Goal: Information Seeking & Learning: Learn about a topic

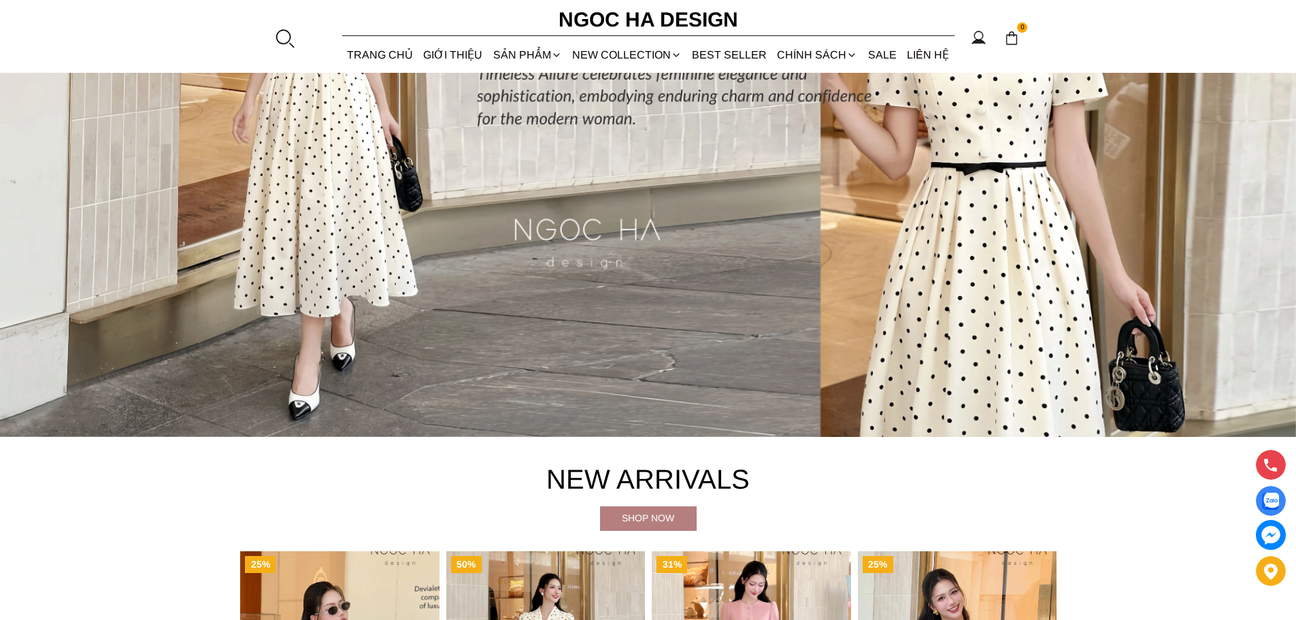
scroll to position [136, 0]
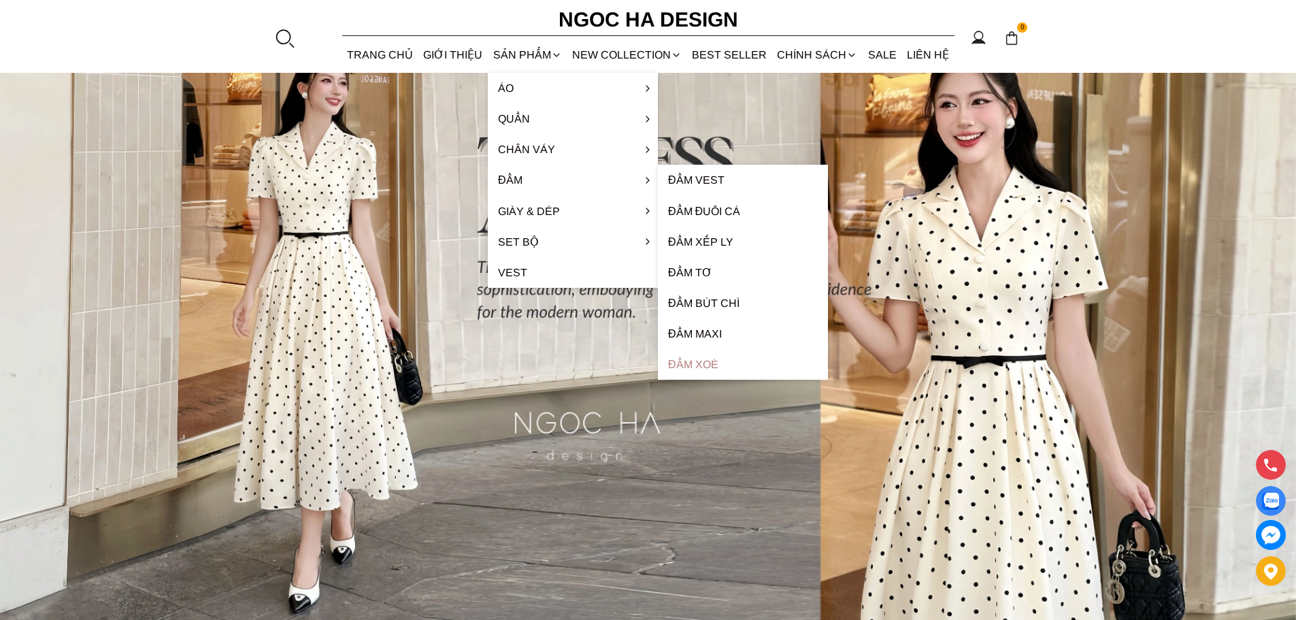
click at [669, 368] on link "Đầm xoè" at bounding box center [743, 364] width 170 height 31
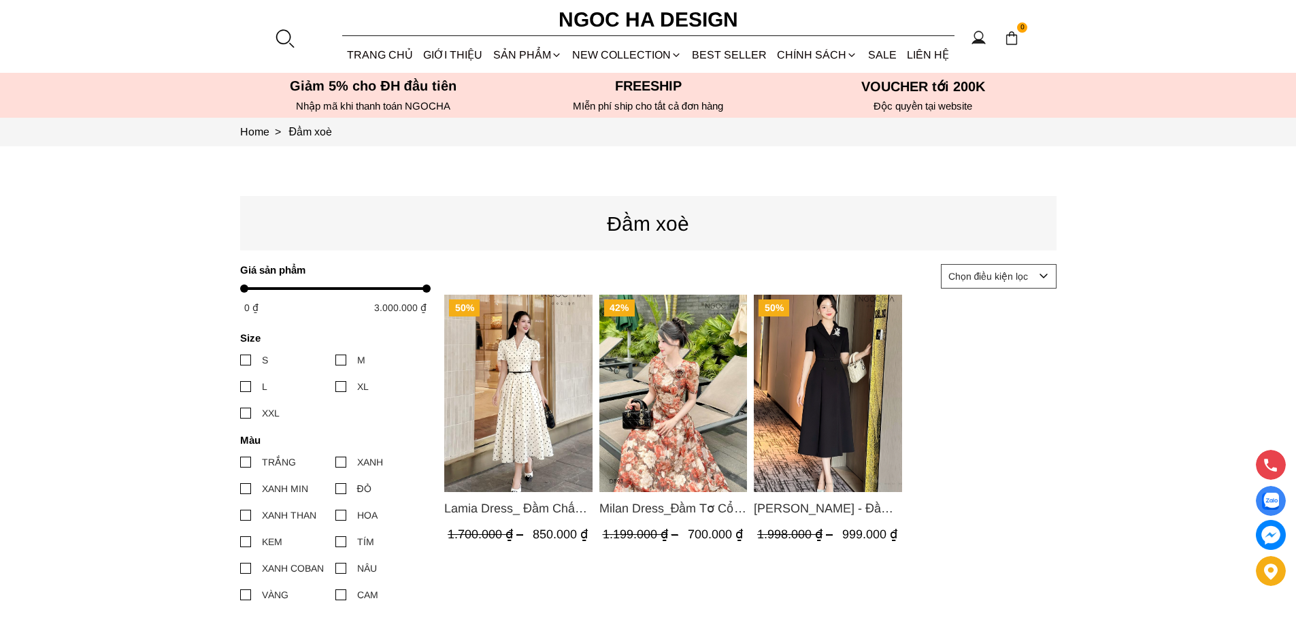
click at [804, 508] on span "[PERSON_NAME] - Đầm Vest Dáng Xòe Kèm Đai D713" at bounding box center [828, 508] width 148 height 19
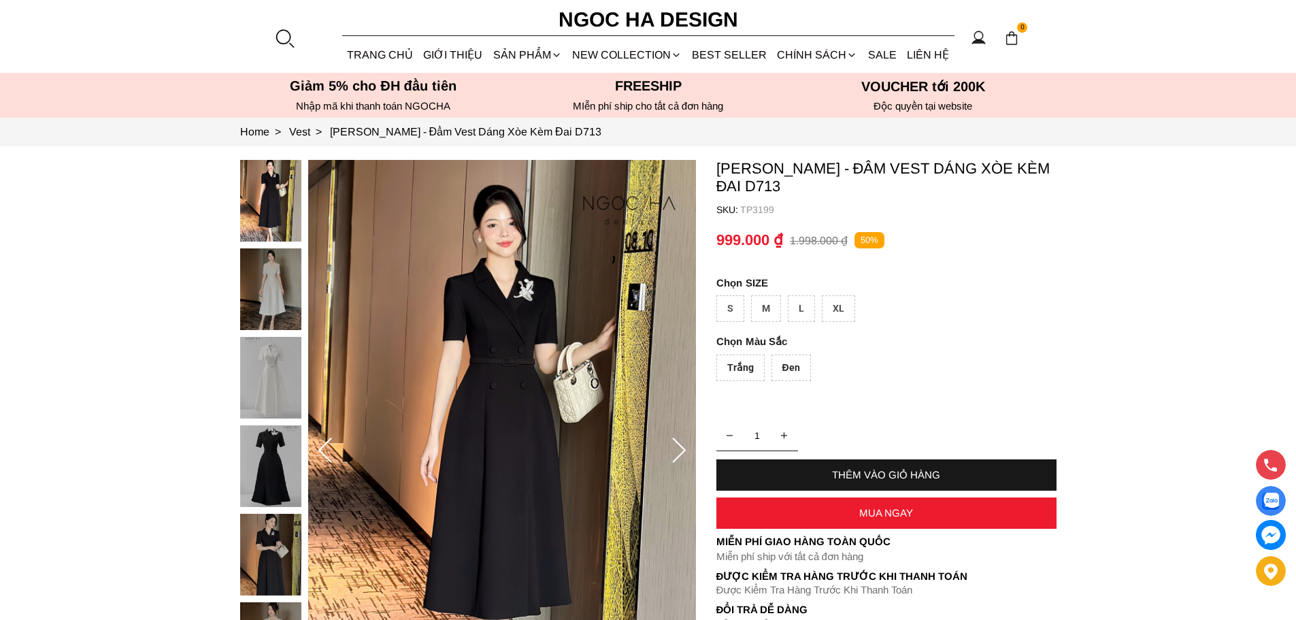
click at [744, 372] on div "Trắng" at bounding box center [741, 368] width 48 height 27
click at [281, 282] on img at bounding box center [270, 289] width 61 height 82
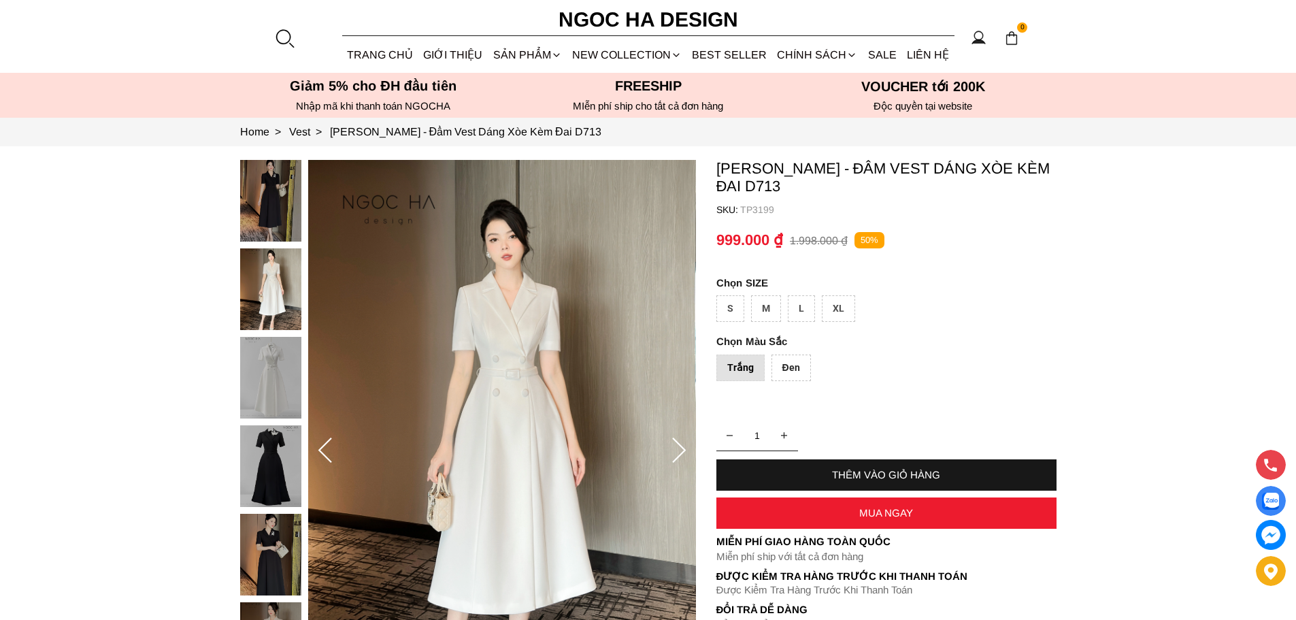
click at [808, 375] on div "Đen" at bounding box center [791, 368] width 39 height 27
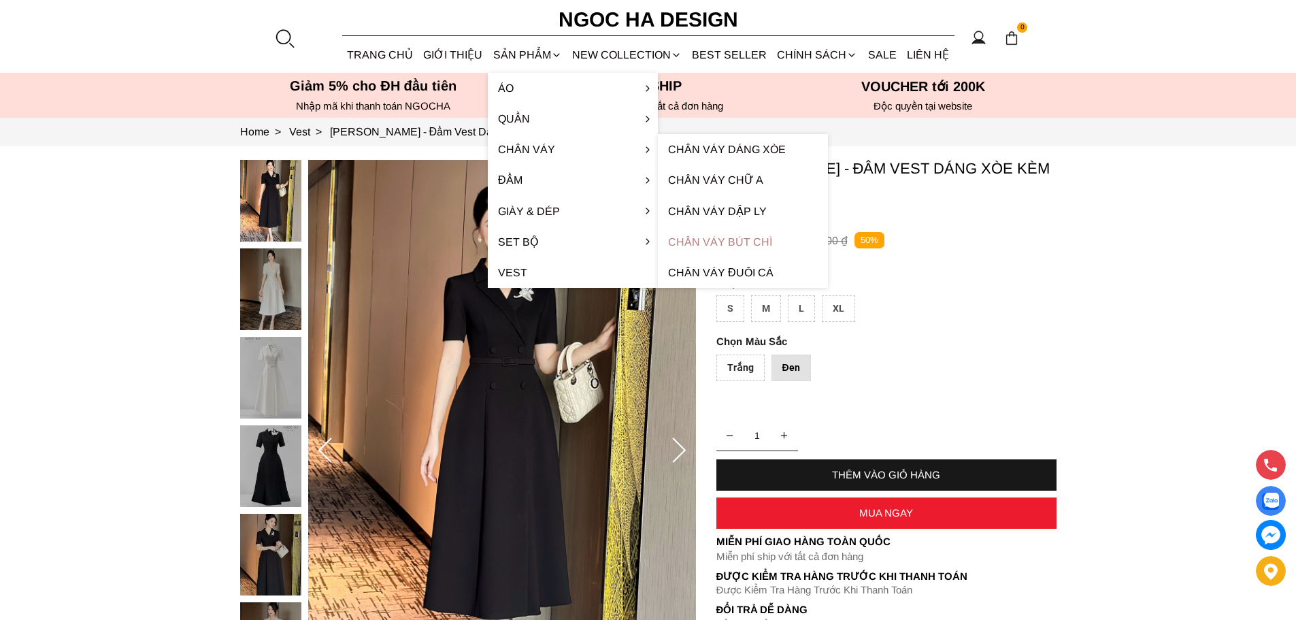
click at [774, 246] on link "Chân váy bút chì" at bounding box center [743, 242] width 170 height 31
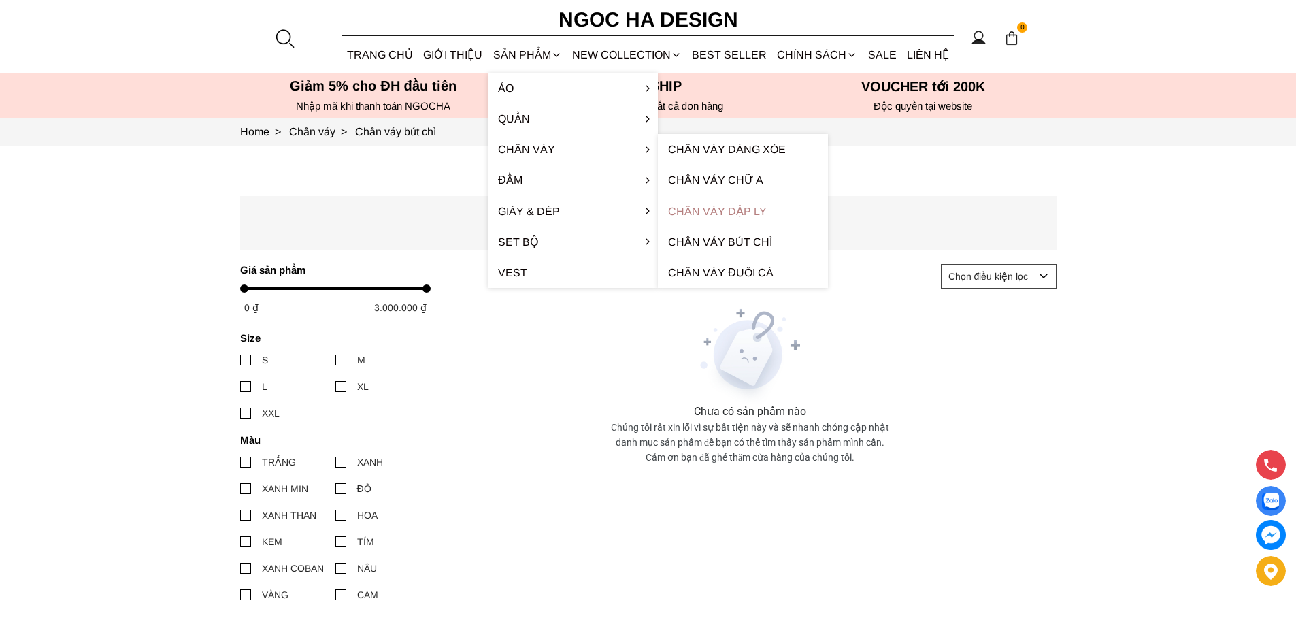
click at [740, 212] on link "Chân váy dập ly" at bounding box center [743, 211] width 170 height 31
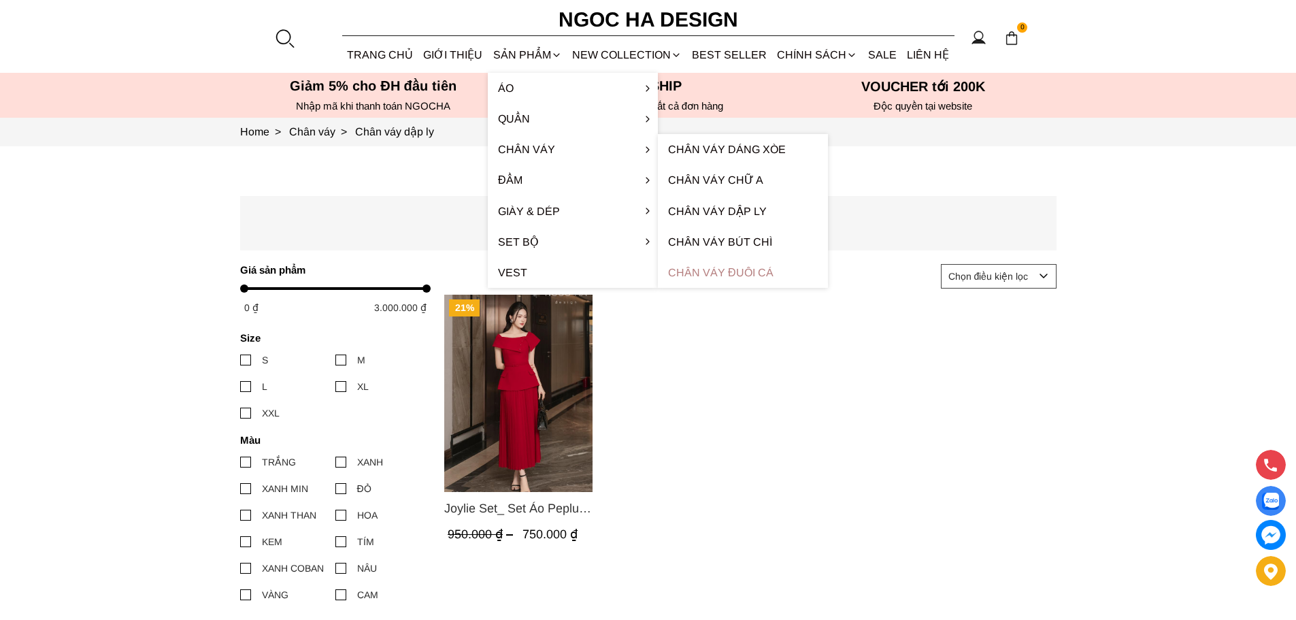
click at [721, 269] on link "Chân váy đuôi cá" at bounding box center [743, 272] width 170 height 31
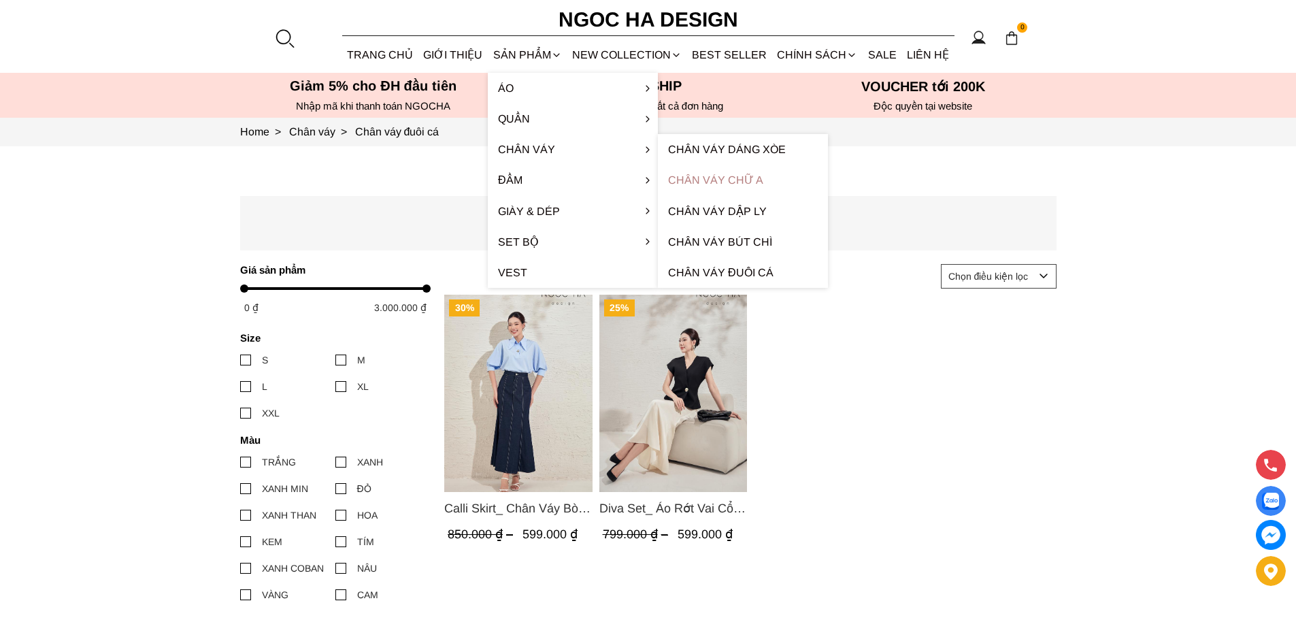
click at [742, 178] on link "Chân váy chữ A" at bounding box center [743, 180] width 170 height 31
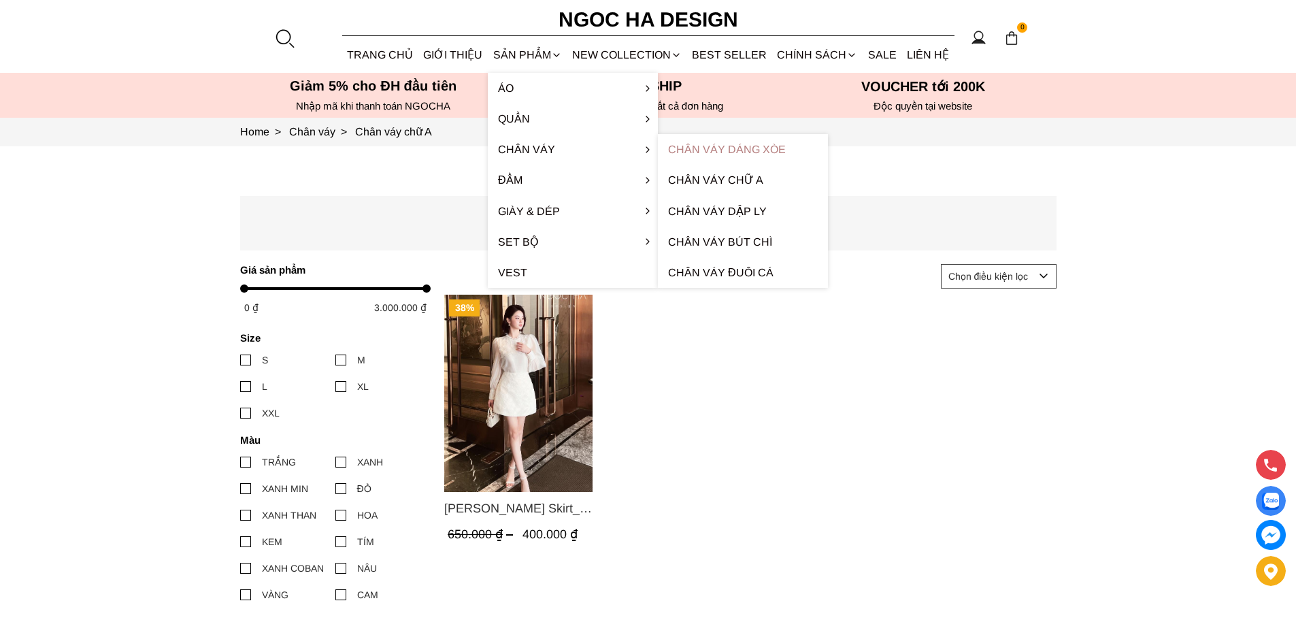
click at [786, 153] on link "Chân váy dáng xòe" at bounding box center [743, 149] width 170 height 31
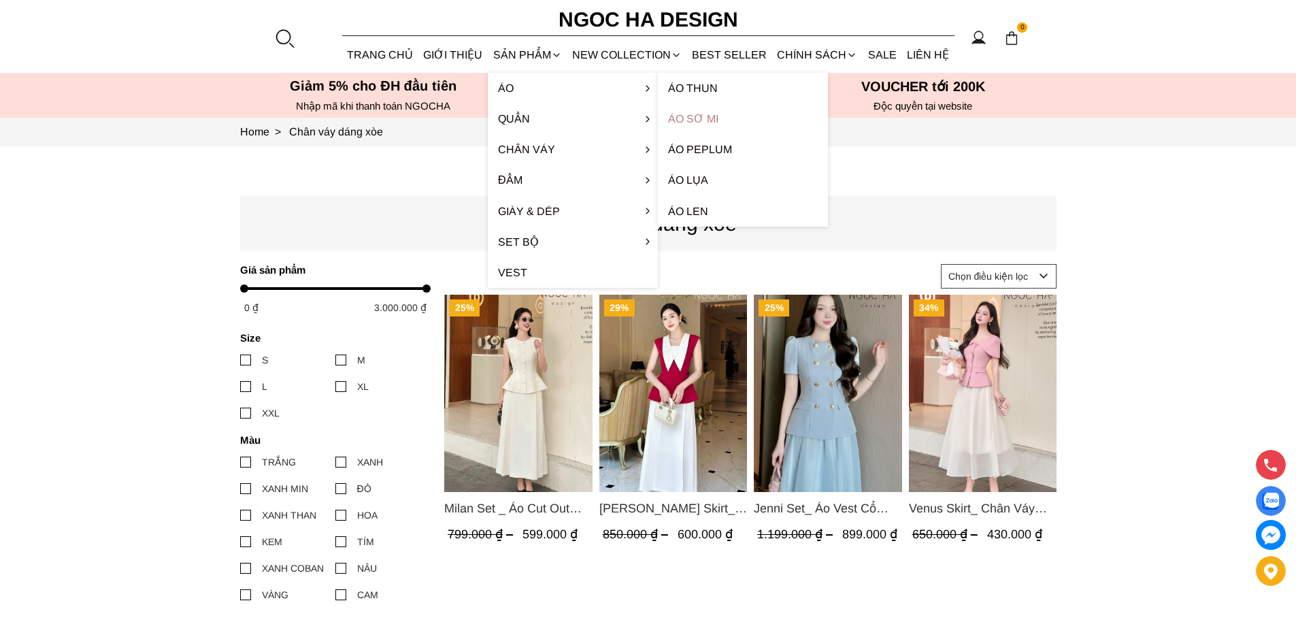
click at [710, 115] on link "Áo sơ mi" at bounding box center [743, 118] width 170 height 31
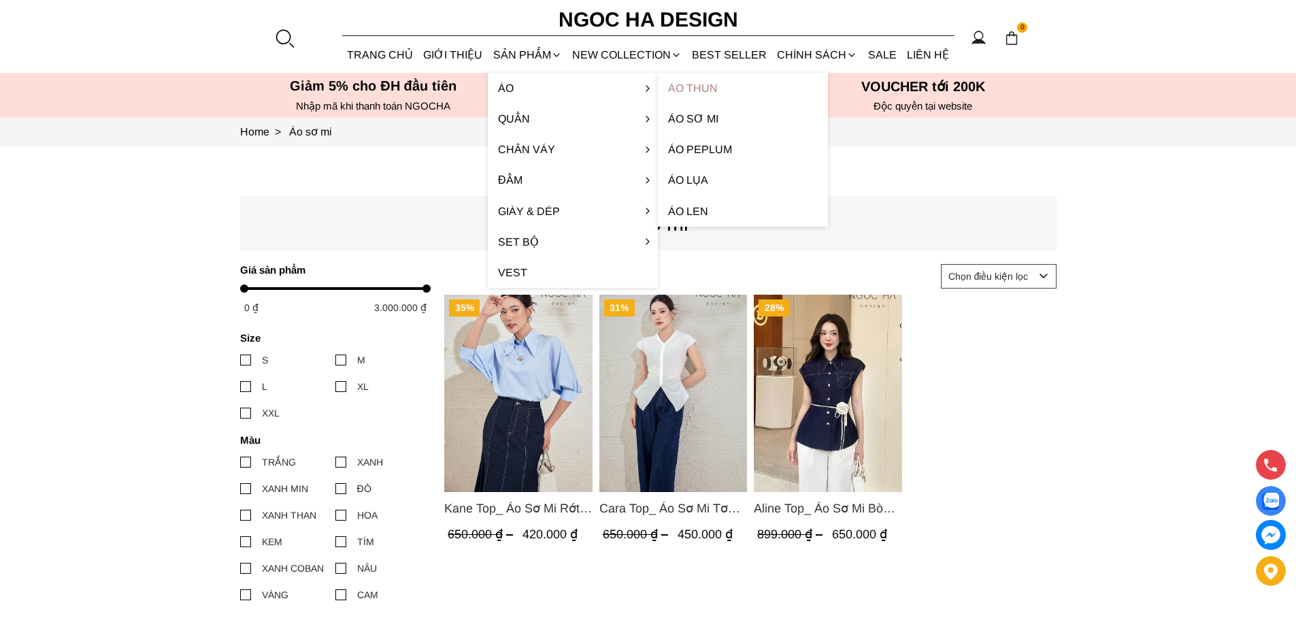
click at [725, 93] on link "Áo thun" at bounding box center [743, 88] width 170 height 31
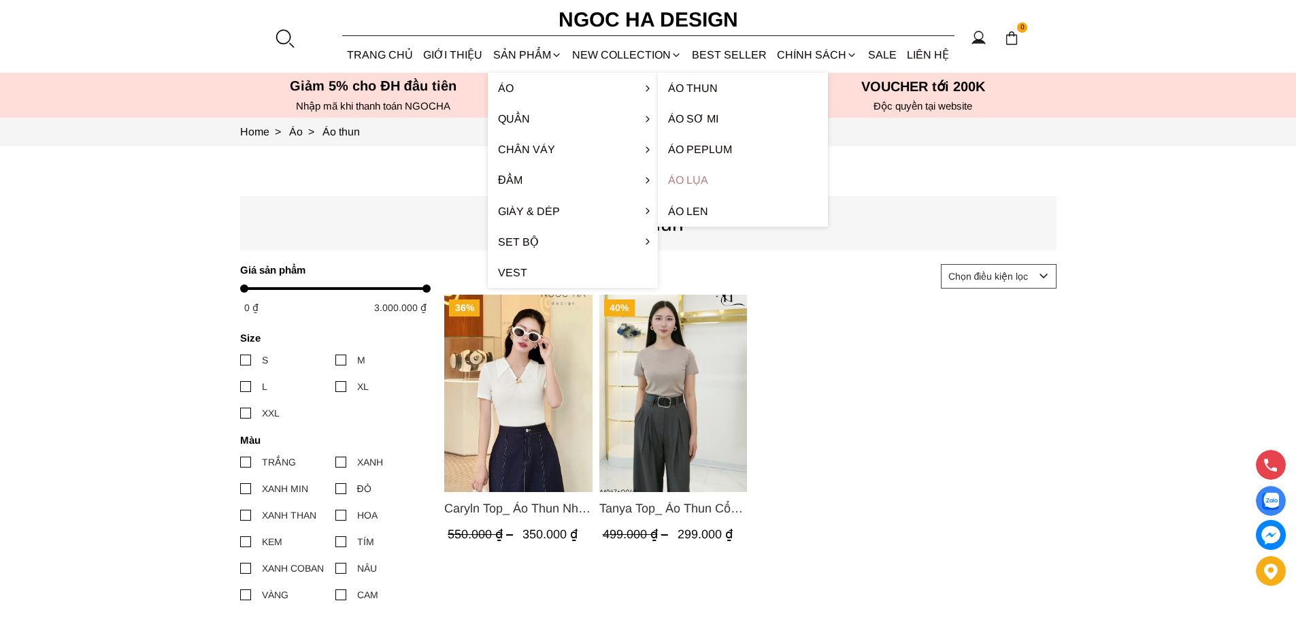
click at [694, 185] on link "Áo lụa" at bounding box center [743, 180] width 170 height 31
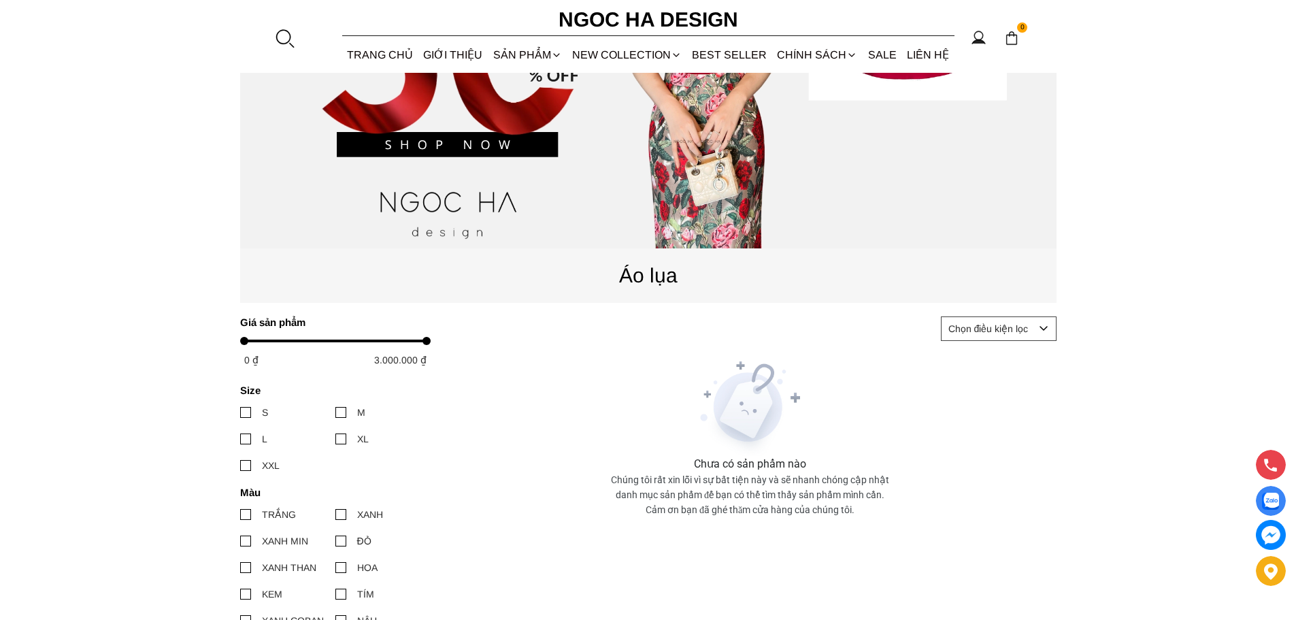
scroll to position [680, 0]
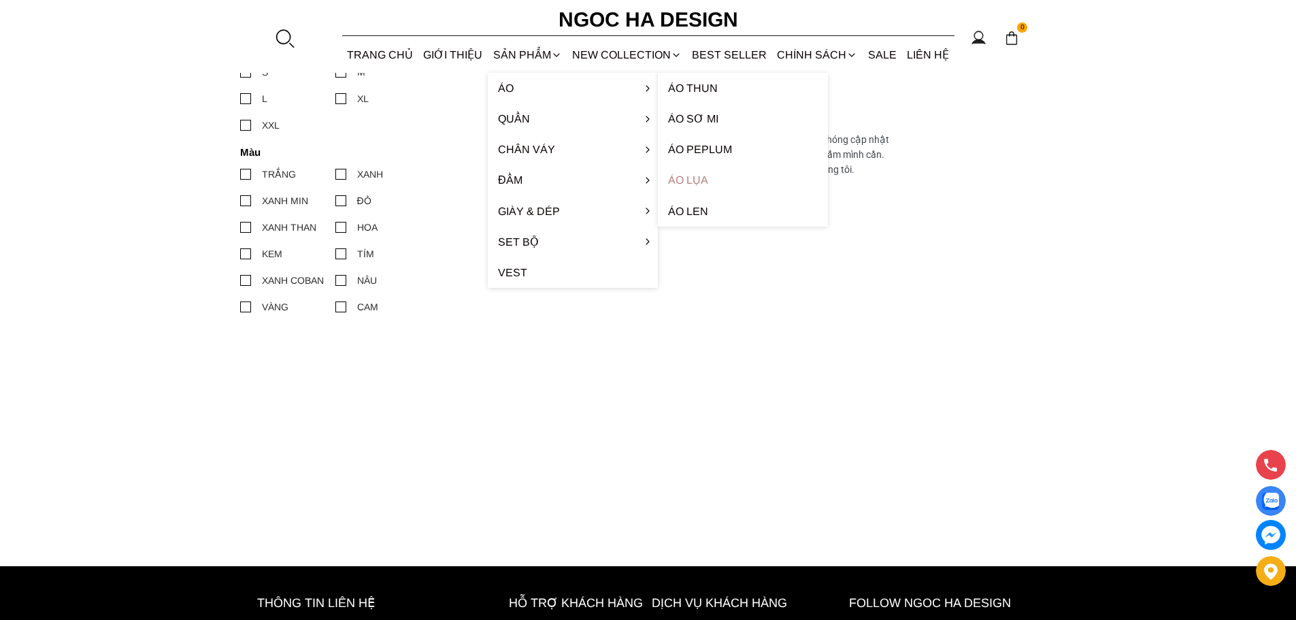
drag, startPoint x: 701, startPoint y: 180, endPoint x: 671, endPoint y: 184, distance: 30.3
click at [700, 180] on link "Áo lụa" at bounding box center [743, 180] width 170 height 31
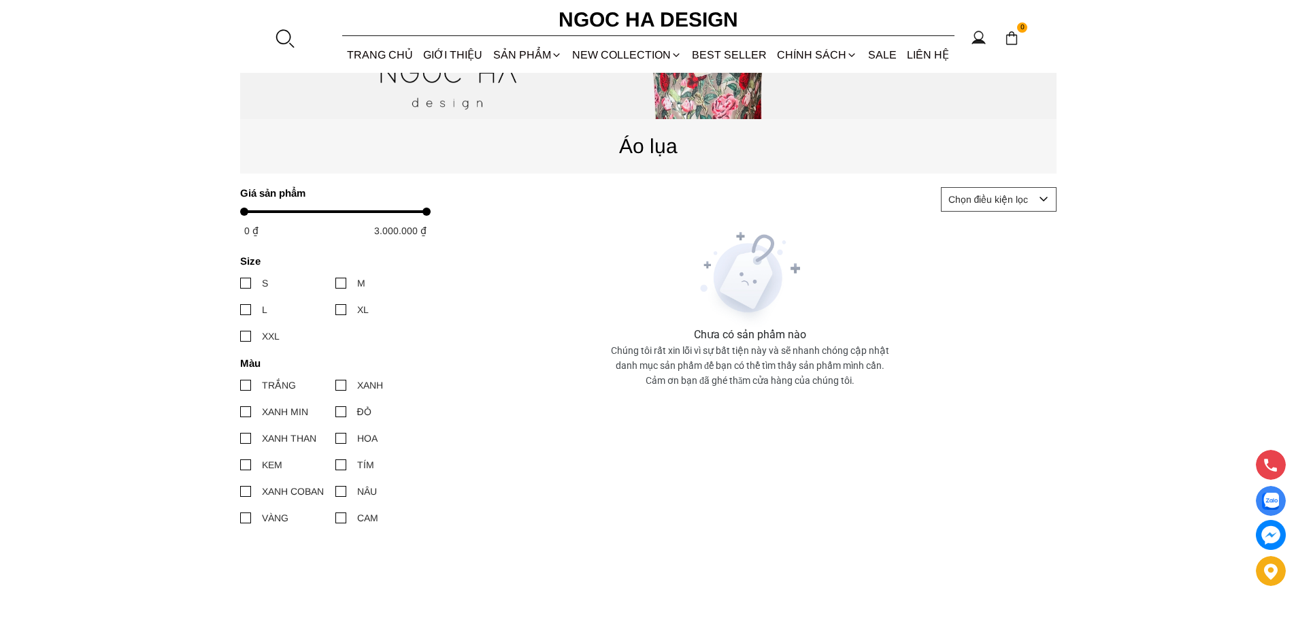
scroll to position [612, 0]
